Goal: Task Accomplishment & Management: Complete application form

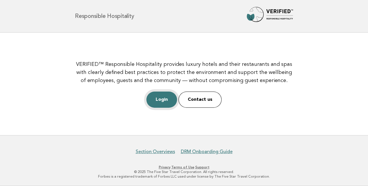
click at [158, 107] on link "Login" at bounding box center [161, 100] width 31 height 16
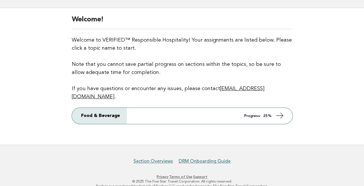
scroll to position [35, 0]
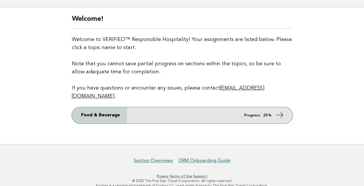
click at [269, 107] on link "Food & Beverage Progress: 25%" at bounding box center [182, 115] width 221 height 16
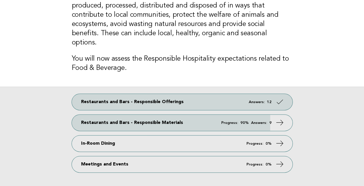
scroll to position [87, 0]
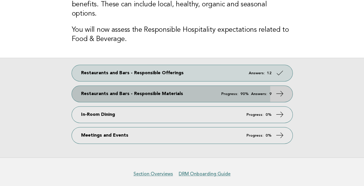
click at [272, 86] on link "Restaurants and Bars - Responsible Materials Progress: 90% Answers: 9" at bounding box center [182, 94] width 221 height 16
click at [236, 92] on em "Progress:" at bounding box center [229, 94] width 17 height 4
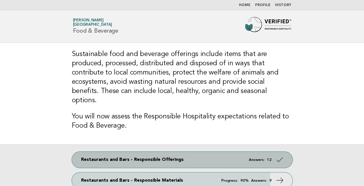
scroll to position [30, 0]
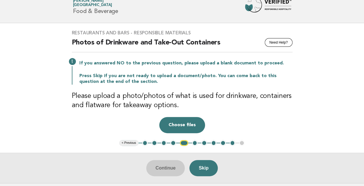
scroll to position [29, 0]
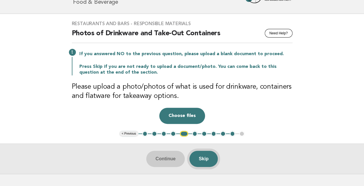
click at [215, 156] on button "Skip" at bounding box center [203, 159] width 28 height 16
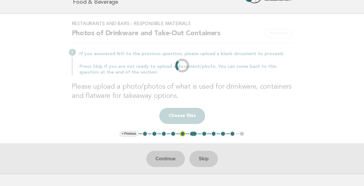
scroll to position [0, 0]
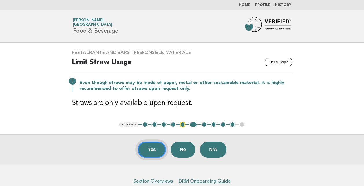
click at [151, 147] on button "Yes" at bounding box center [151, 150] width 28 height 16
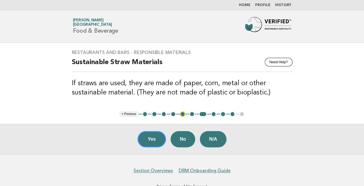
click at [151, 147] on button "Yes" at bounding box center [151, 139] width 28 height 16
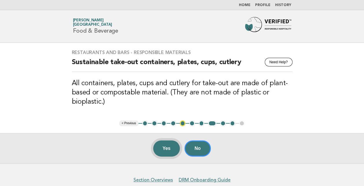
click at [168, 152] on button "Yes" at bounding box center [166, 149] width 27 height 16
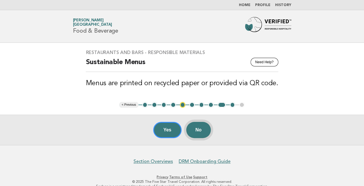
click at [200, 134] on button "No" at bounding box center [198, 130] width 25 height 16
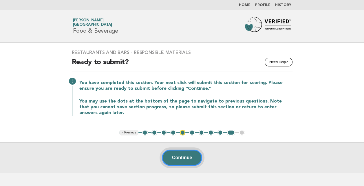
click at [200, 161] on button "Continue" at bounding box center [182, 158] width 40 height 16
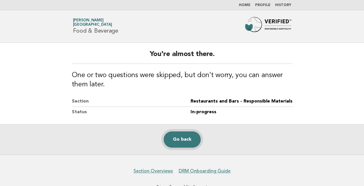
click at [189, 138] on link "Go back" at bounding box center [182, 140] width 37 height 16
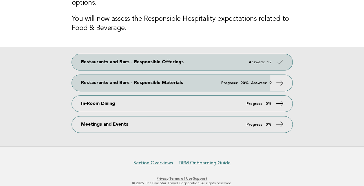
scroll to position [99, 0]
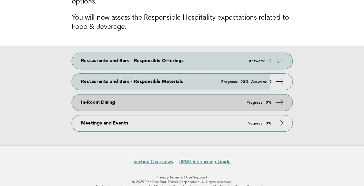
click at [171, 95] on link "In-Room Dining Progress: 0%" at bounding box center [182, 103] width 221 height 16
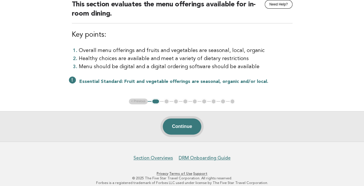
click at [192, 128] on button "Continue" at bounding box center [182, 127] width 38 height 16
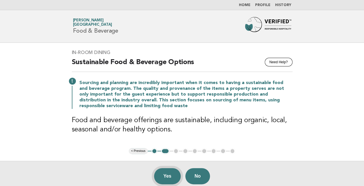
click at [166, 174] on button "Yes" at bounding box center [167, 176] width 27 height 16
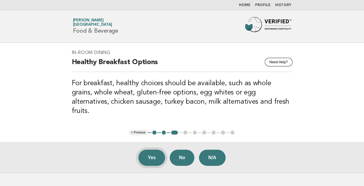
click at [150, 151] on button "Yes" at bounding box center [151, 158] width 27 height 16
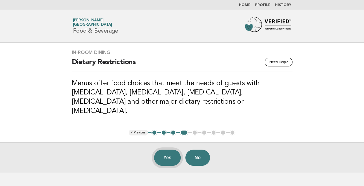
click at [164, 150] on button "Yes" at bounding box center [167, 158] width 27 height 16
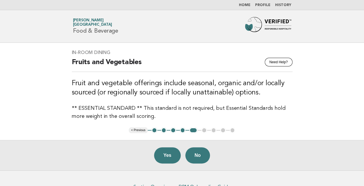
click at [164, 148] on button "Yes" at bounding box center [167, 156] width 27 height 16
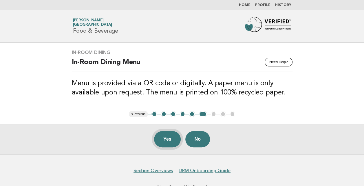
click at [175, 140] on button "Yes" at bounding box center [167, 139] width 27 height 16
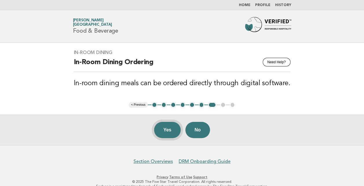
click at [167, 127] on button "Yes" at bounding box center [167, 130] width 27 height 16
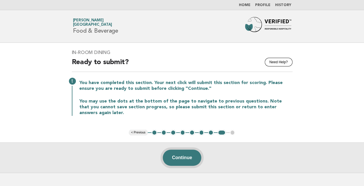
click at [198, 153] on button "Continue" at bounding box center [182, 158] width 38 height 16
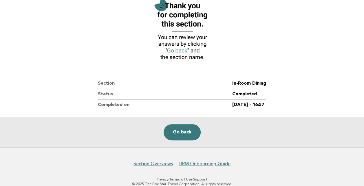
scroll to position [87, 0]
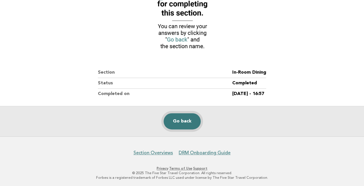
click at [184, 121] on link "Go back" at bounding box center [182, 121] width 37 height 16
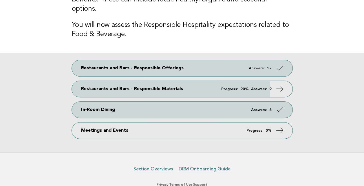
scroll to position [99, 0]
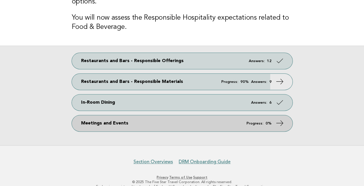
click at [218, 115] on link "Meetings and Events Progress: 0%" at bounding box center [182, 123] width 221 height 16
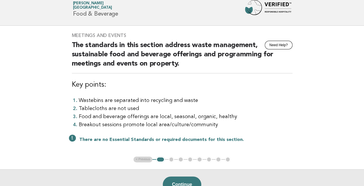
scroll to position [29, 0]
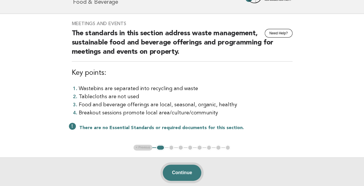
click at [176, 170] on button "Continue" at bounding box center [182, 173] width 38 height 16
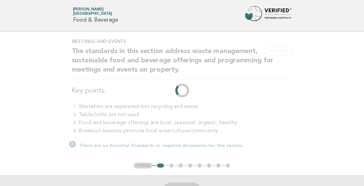
scroll to position [0, 0]
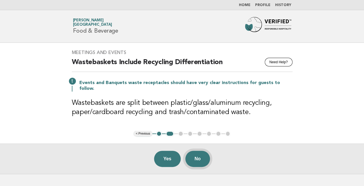
click at [195, 151] on button "No" at bounding box center [197, 159] width 25 height 16
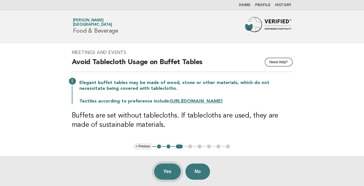
click at [159, 167] on button "Yes" at bounding box center [167, 172] width 27 height 16
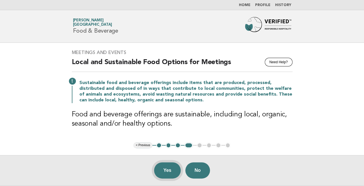
click at [169, 168] on button "Yes" at bounding box center [167, 171] width 27 height 16
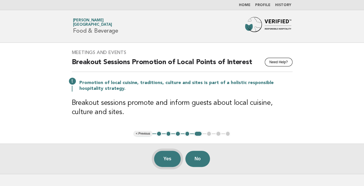
click at [168, 159] on button "Yes" at bounding box center [167, 159] width 27 height 16
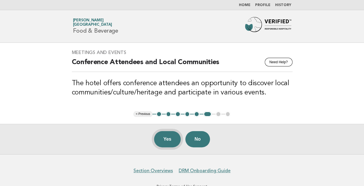
click at [167, 138] on button "Yes" at bounding box center [167, 139] width 27 height 16
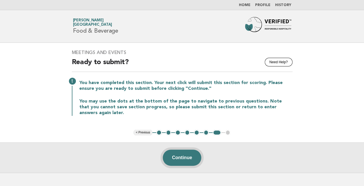
click at [186, 155] on button "Continue" at bounding box center [182, 158] width 38 height 16
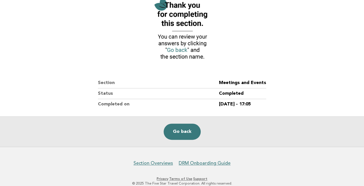
scroll to position [77, 0]
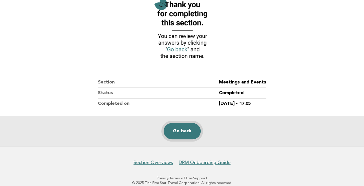
click at [182, 130] on link "Go back" at bounding box center [182, 131] width 37 height 16
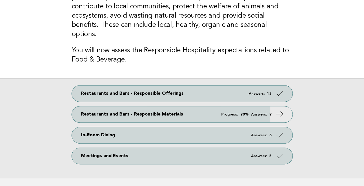
scroll to position [67, 0]
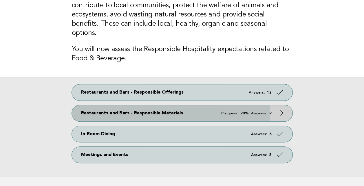
click at [279, 109] on icon at bounding box center [279, 113] width 8 height 8
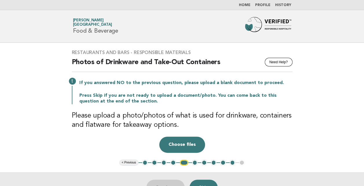
click at [173, 162] on button "4" at bounding box center [173, 163] width 6 height 6
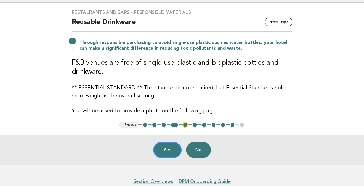
scroll to position [44, 0]
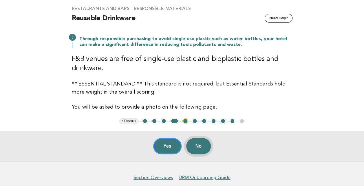
click at [203, 144] on button "No" at bounding box center [198, 146] width 25 height 16
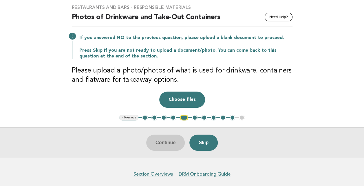
scroll to position [46, 0]
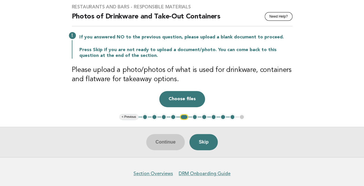
click at [192, 101] on button "Choose files" at bounding box center [182, 99] width 46 height 16
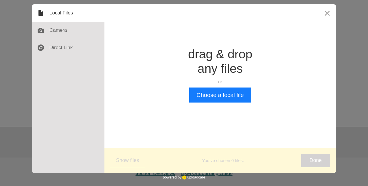
click at [225, 101] on button "Choose a local file" at bounding box center [220, 95] width 62 height 15
click at [50, 30] on div at bounding box center [68, 30] width 72 height 17
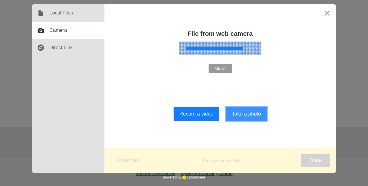
click at [254, 121] on button "Take a photo" at bounding box center [246, 114] width 41 height 14
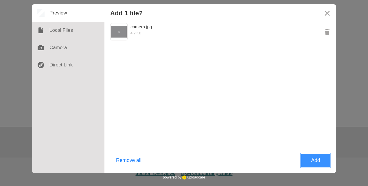
click at [318, 162] on button "Add" at bounding box center [315, 161] width 29 height 14
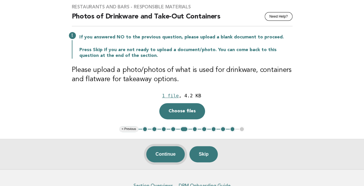
click at [171, 158] on button "Continue" at bounding box center [165, 154] width 38 height 16
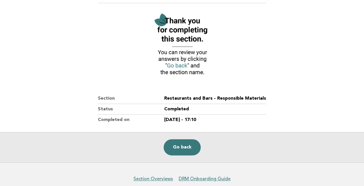
scroll to position [61, 0]
click at [192, 148] on link "Go back" at bounding box center [182, 148] width 37 height 16
click at [182, 149] on link "Go back" at bounding box center [182, 148] width 37 height 16
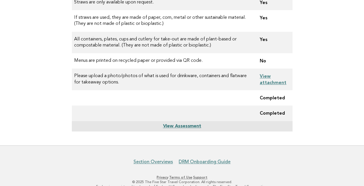
scroll to position [173, 0]
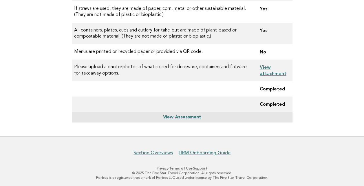
click at [190, 119] on link "View Assessment" at bounding box center [182, 117] width 38 height 5
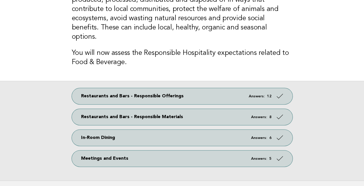
scroll to position [60, 0]
